Goal: Find specific page/section: Find specific page/section

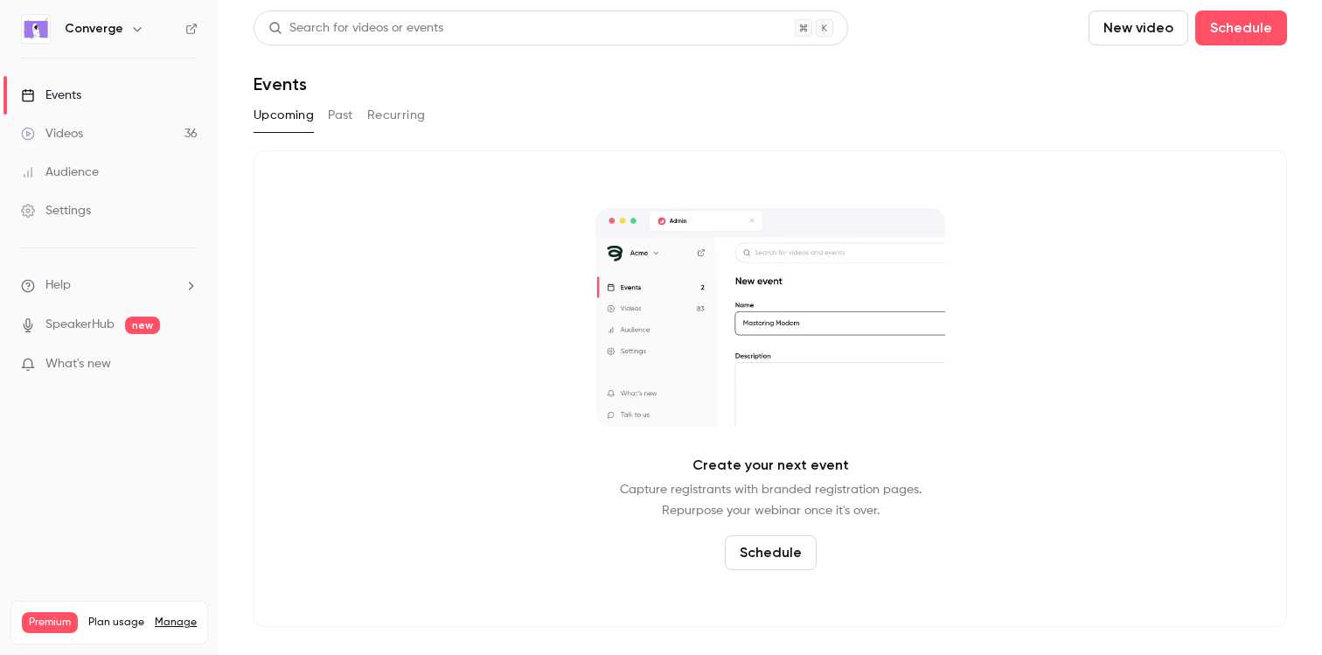
click at [82, 29] on h6 "Converge" at bounding box center [94, 28] width 59 height 17
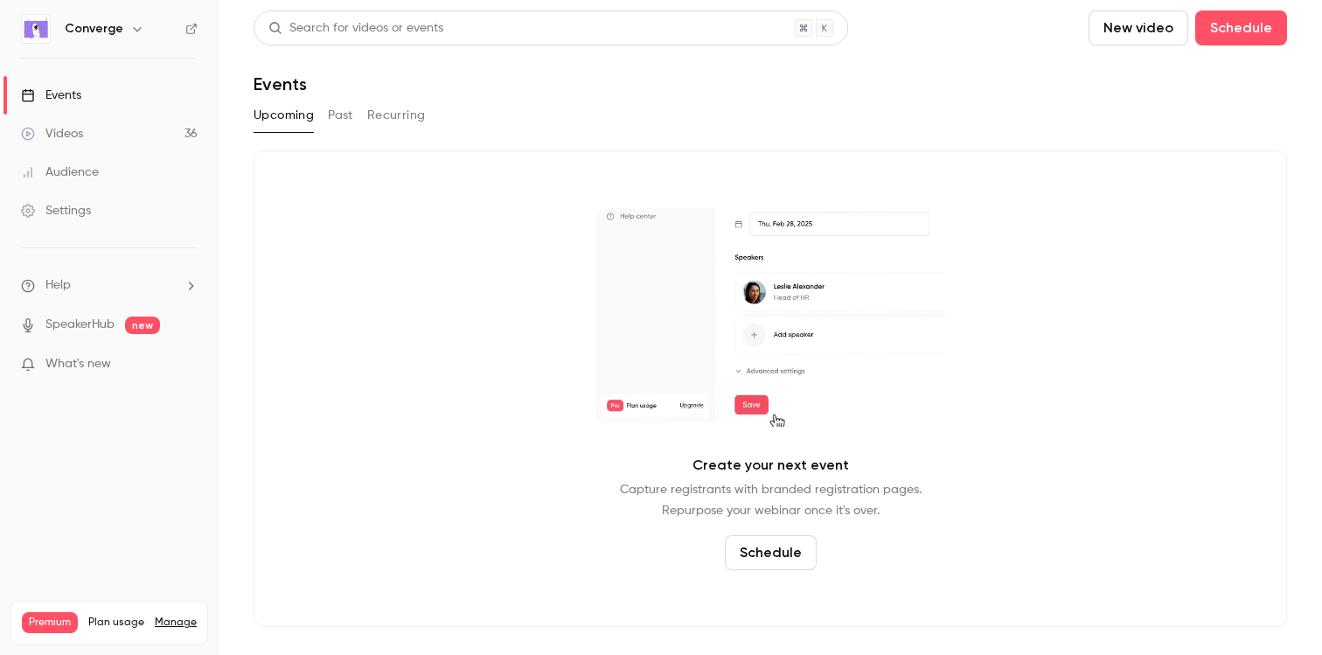
click at [122, 34] on div "Converge" at bounding box center [118, 28] width 107 height 21
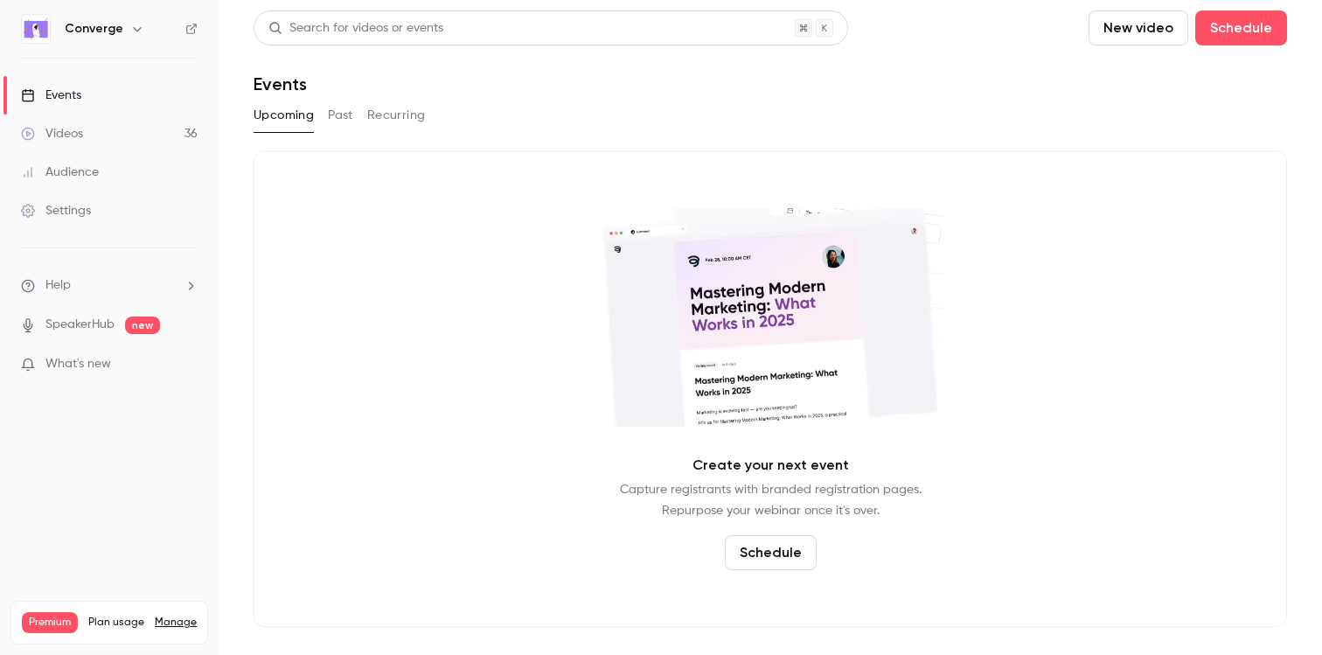
click at [130, 31] on icon "button" at bounding box center [137, 29] width 14 height 14
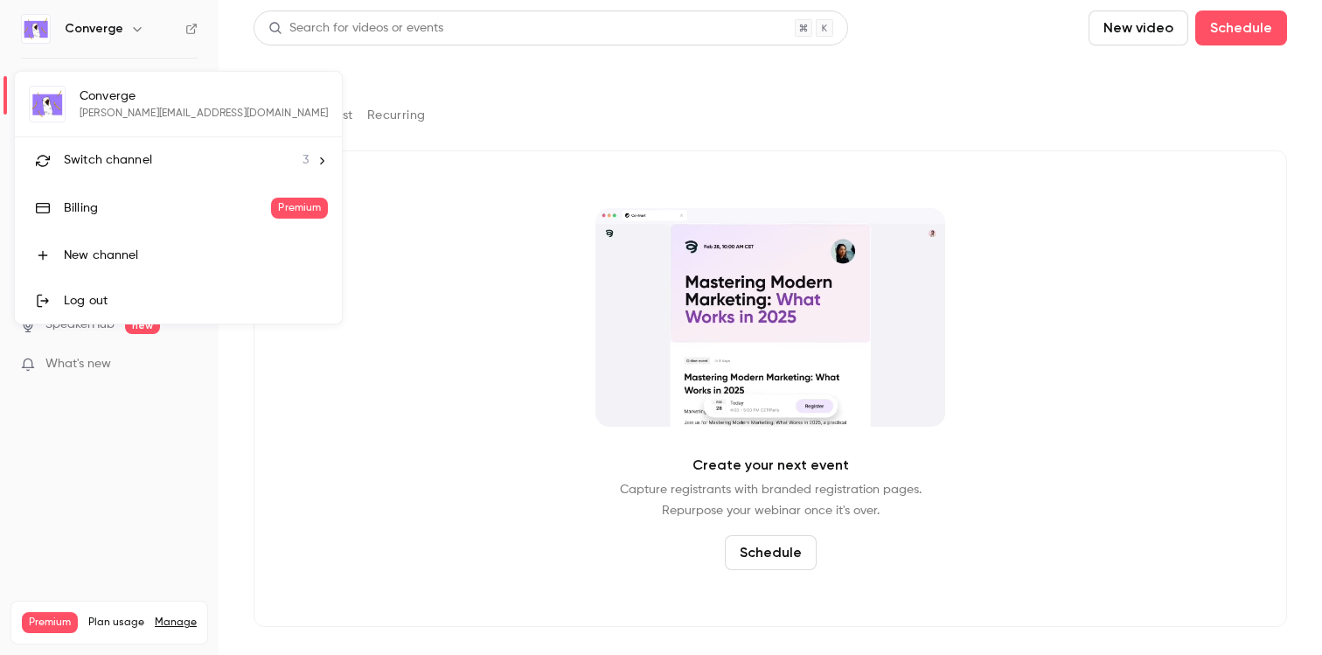
click at [128, 164] on span "Switch channel" at bounding box center [108, 160] width 88 height 18
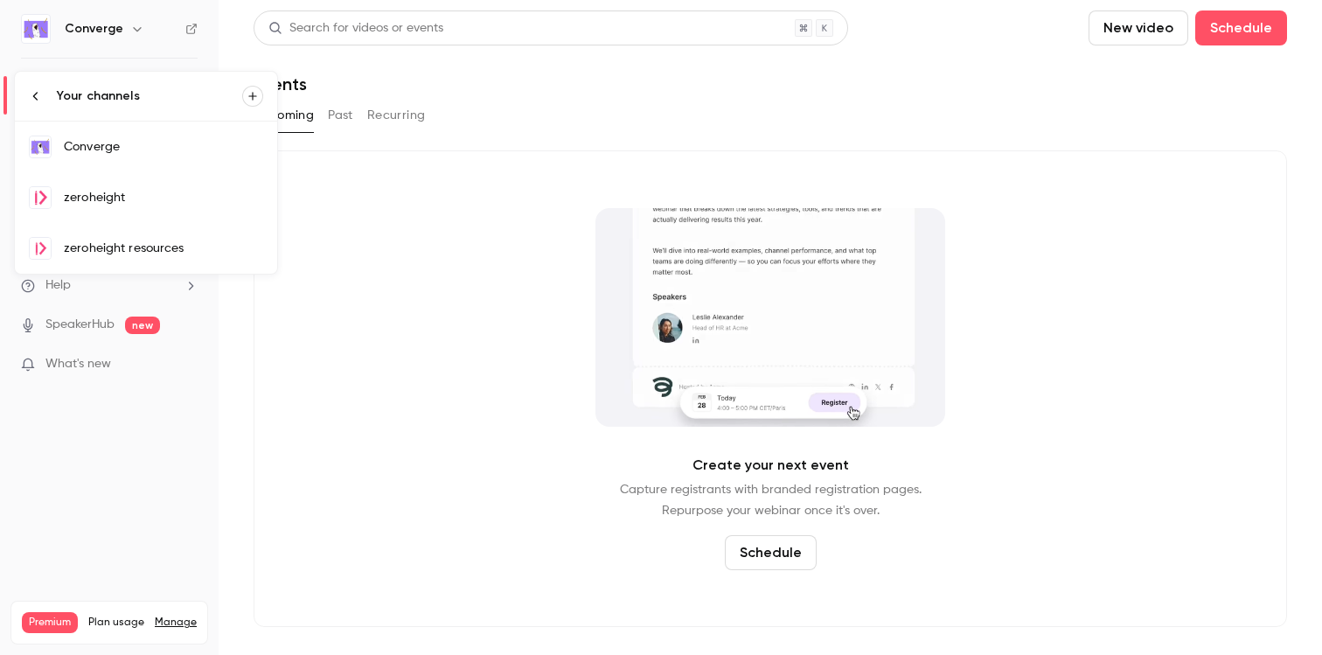
click at [167, 200] on div "zeroheight" at bounding box center [163, 197] width 199 height 17
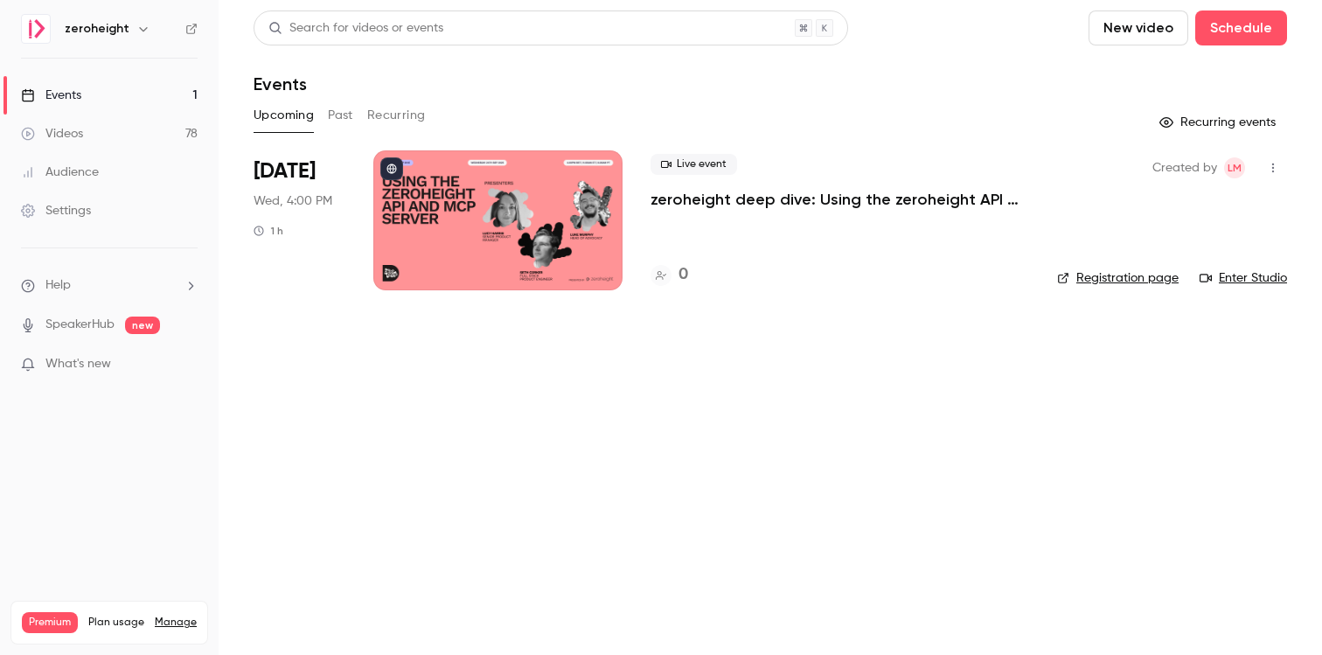
click at [837, 205] on p "zeroheight deep dive: Using the zeroheight API and MCP server" at bounding box center [840, 199] width 379 height 21
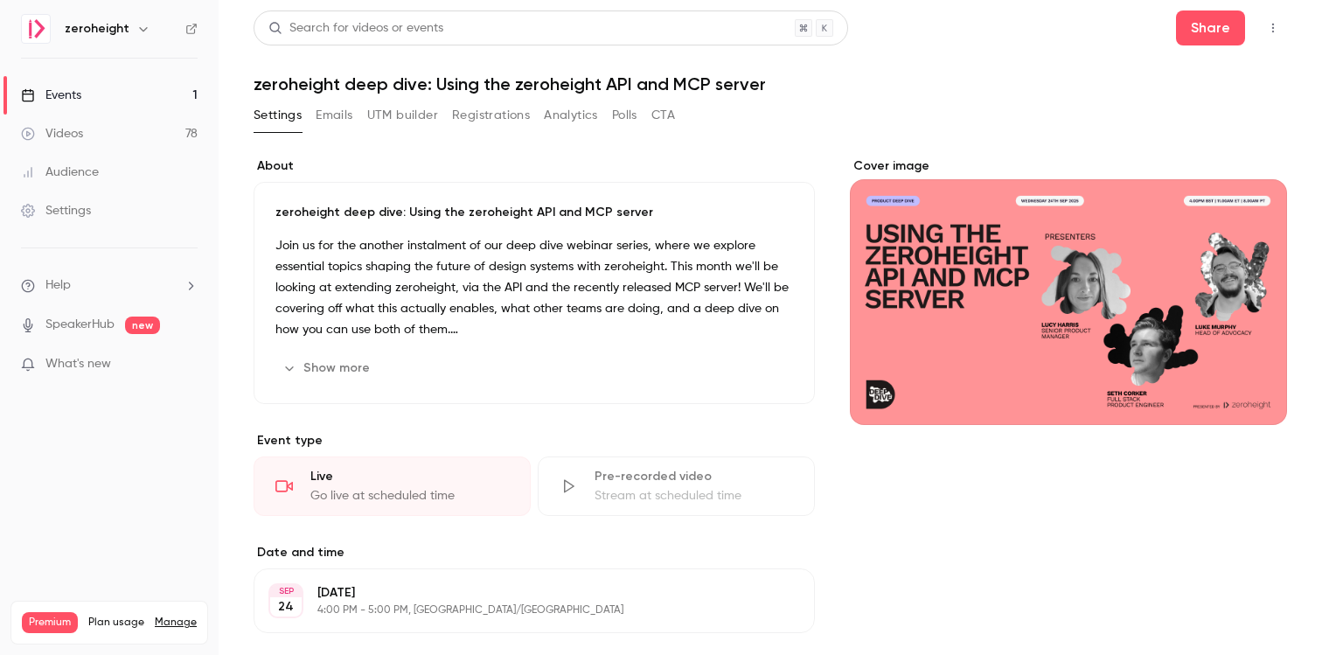
scroll to position [11, 0]
